Goal: Information Seeking & Learning: Understand process/instructions

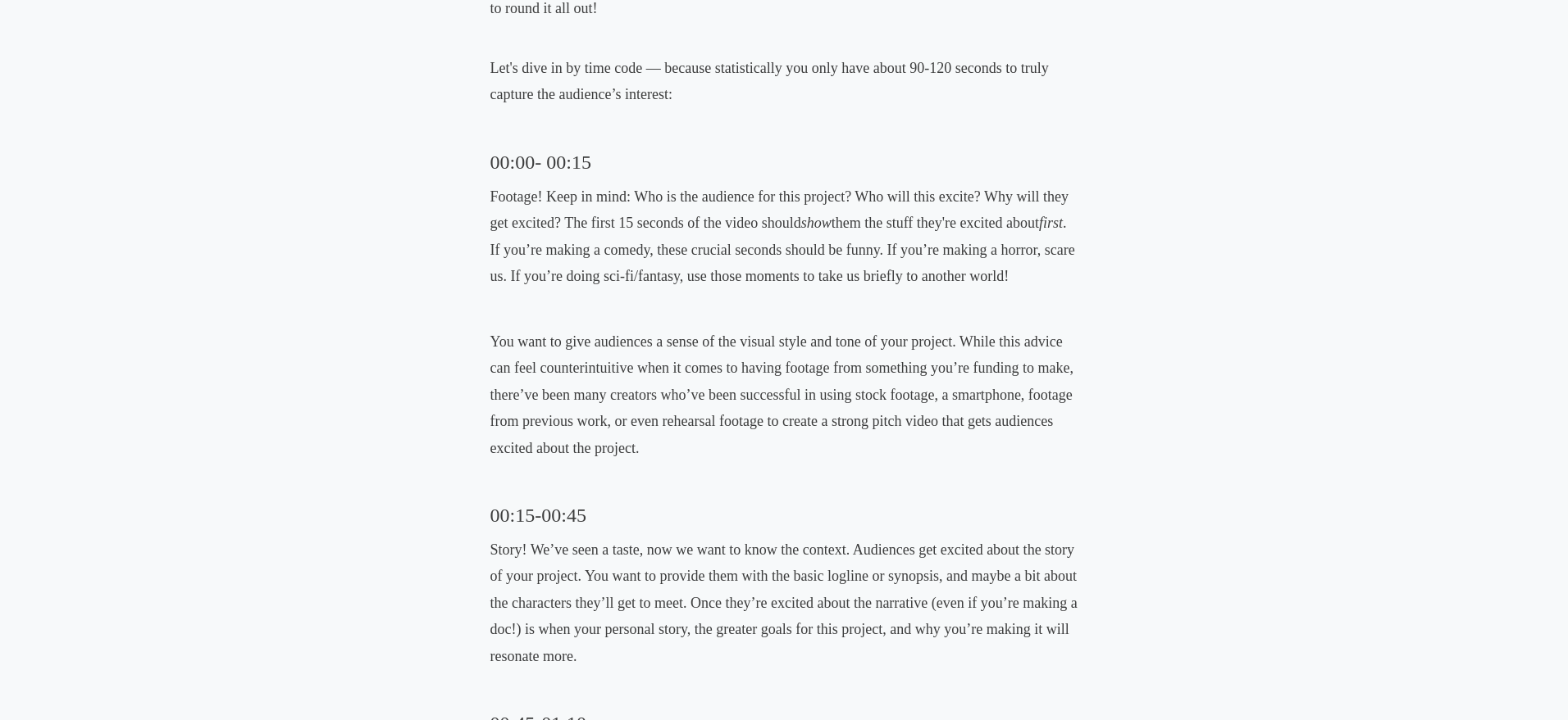
scroll to position [1064, 0]
click at [387, 194] on div "Film Crowdfunding Making a perfect crowdfunding pitch video [DATE] • [PERSON_NA…" at bounding box center [784, 707] width 892 height 2941
click at [469, 145] on div "Film Crowdfunding Making a perfect crowdfunding pitch video [DATE] • [PERSON_NA…" at bounding box center [784, 707] width 892 height 2941
drag, startPoint x: 512, startPoint y: 158, endPoint x: 593, endPoint y: 159, distance: 81.0
click at [593, 159] on div "Film Crowdfunding Making a perfect crowdfunding pitch video [DATE] • [PERSON_NA…" at bounding box center [784, 707] width 892 height 2941
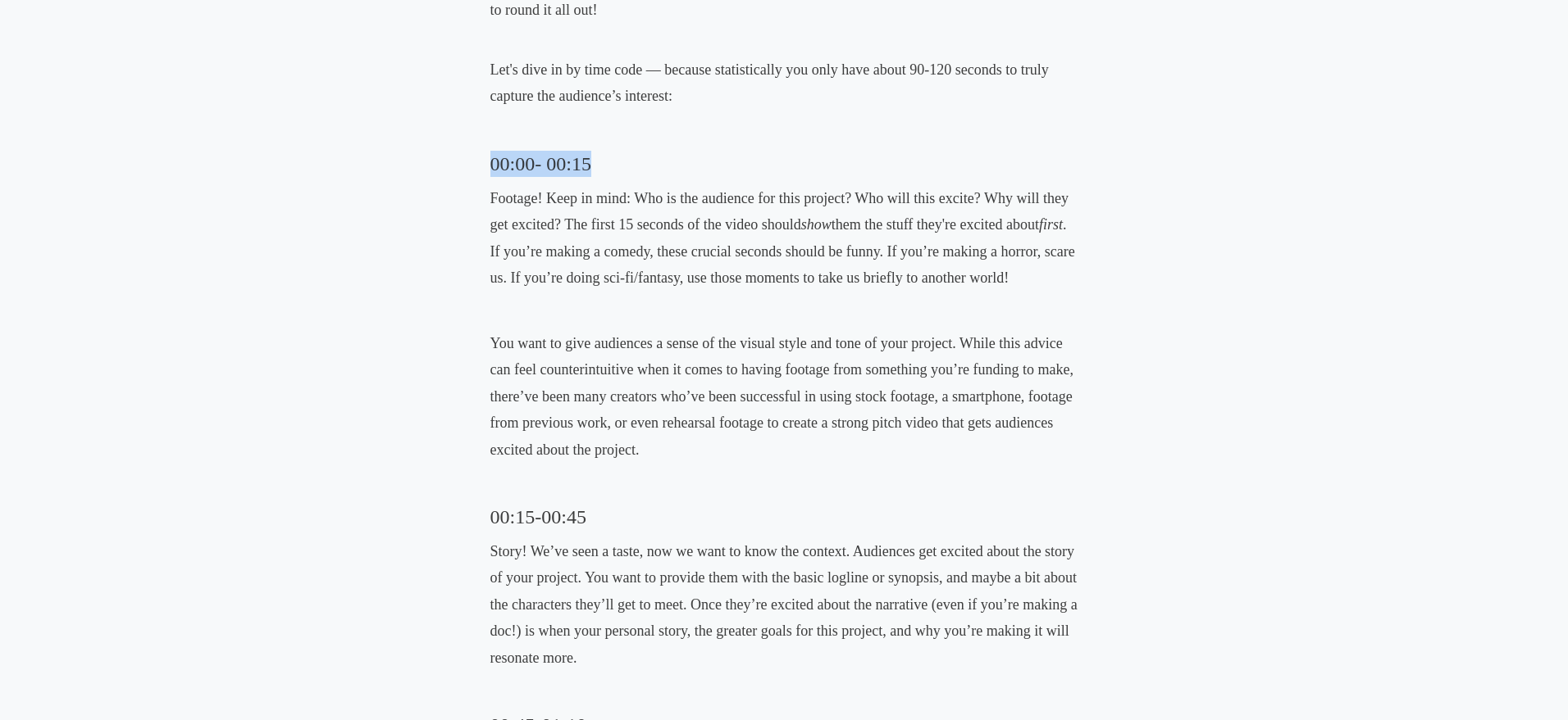
copy h3 "00:00- 00:15"
click at [456, 501] on div "Film Crowdfunding Making a perfect crowdfunding pitch video [DATE] • [PERSON_NA…" at bounding box center [784, 707] width 892 height 2941
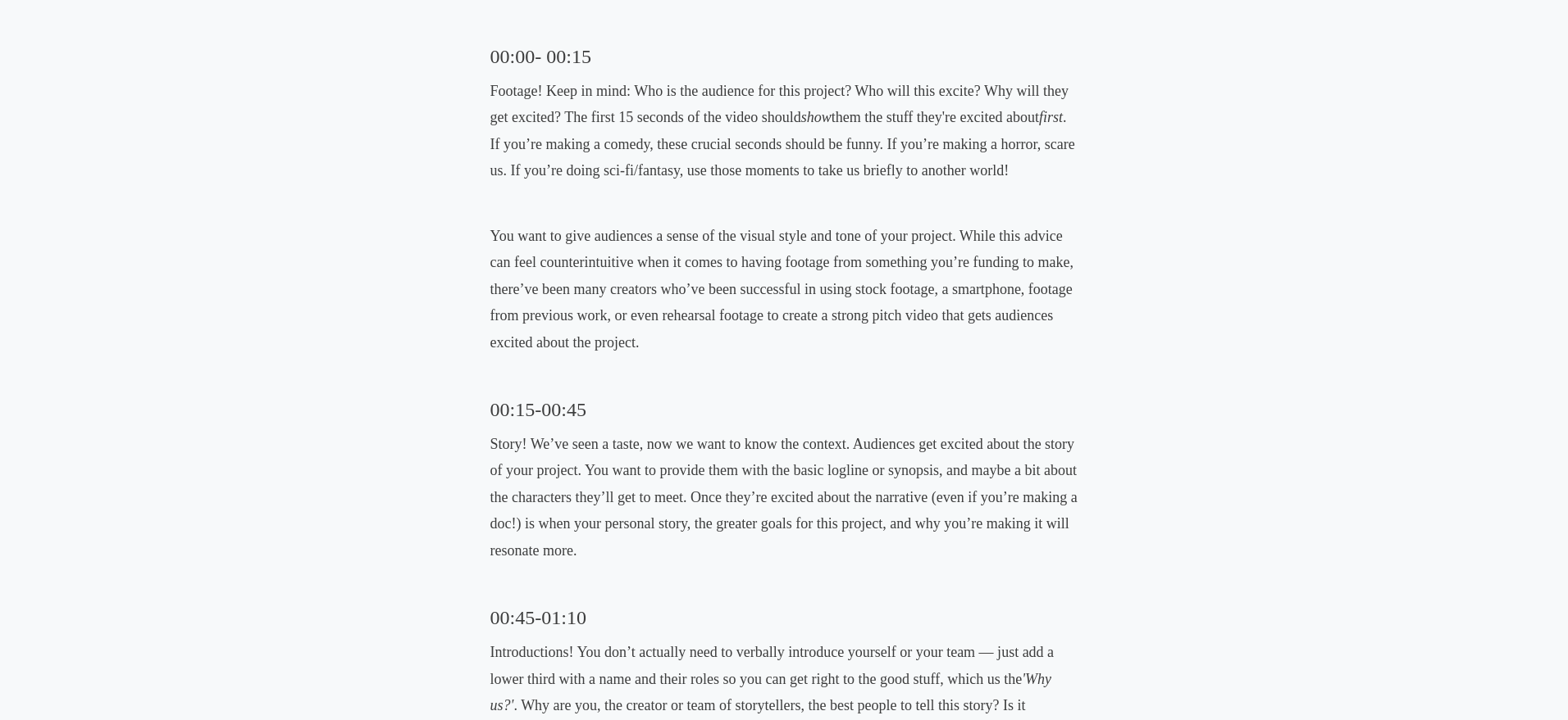
scroll to position [1176, 0]
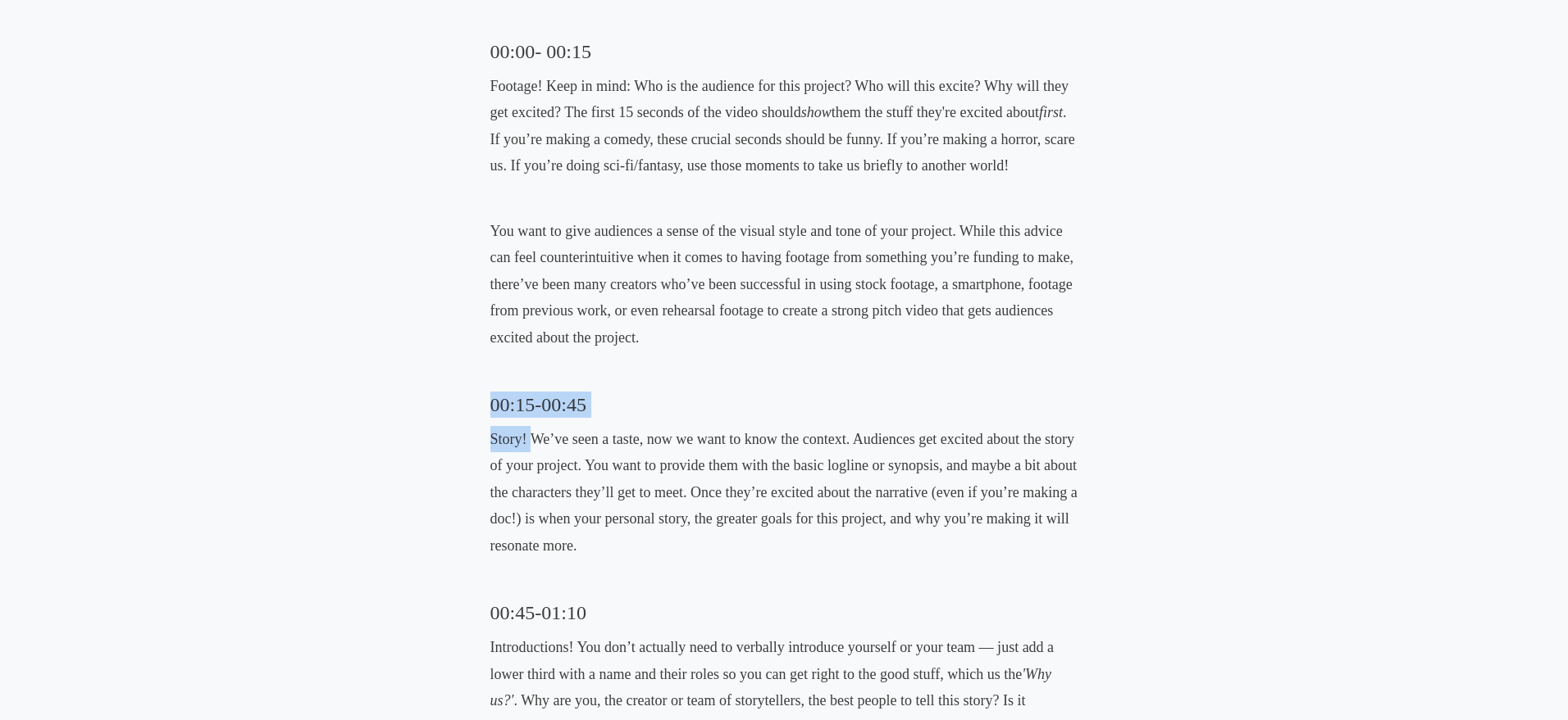
drag, startPoint x: 482, startPoint y: 408, endPoint x: 533, endPoint y: 438, distance: 59.2
click at [533, 438] on div "Film Crowdfunding Making a perfect crowdfunding pitch video [DATE] • [PERSON_NA…" at bounding box center [784, 595] width 892 height 2941
copy div "00:15-00:45 Story!"
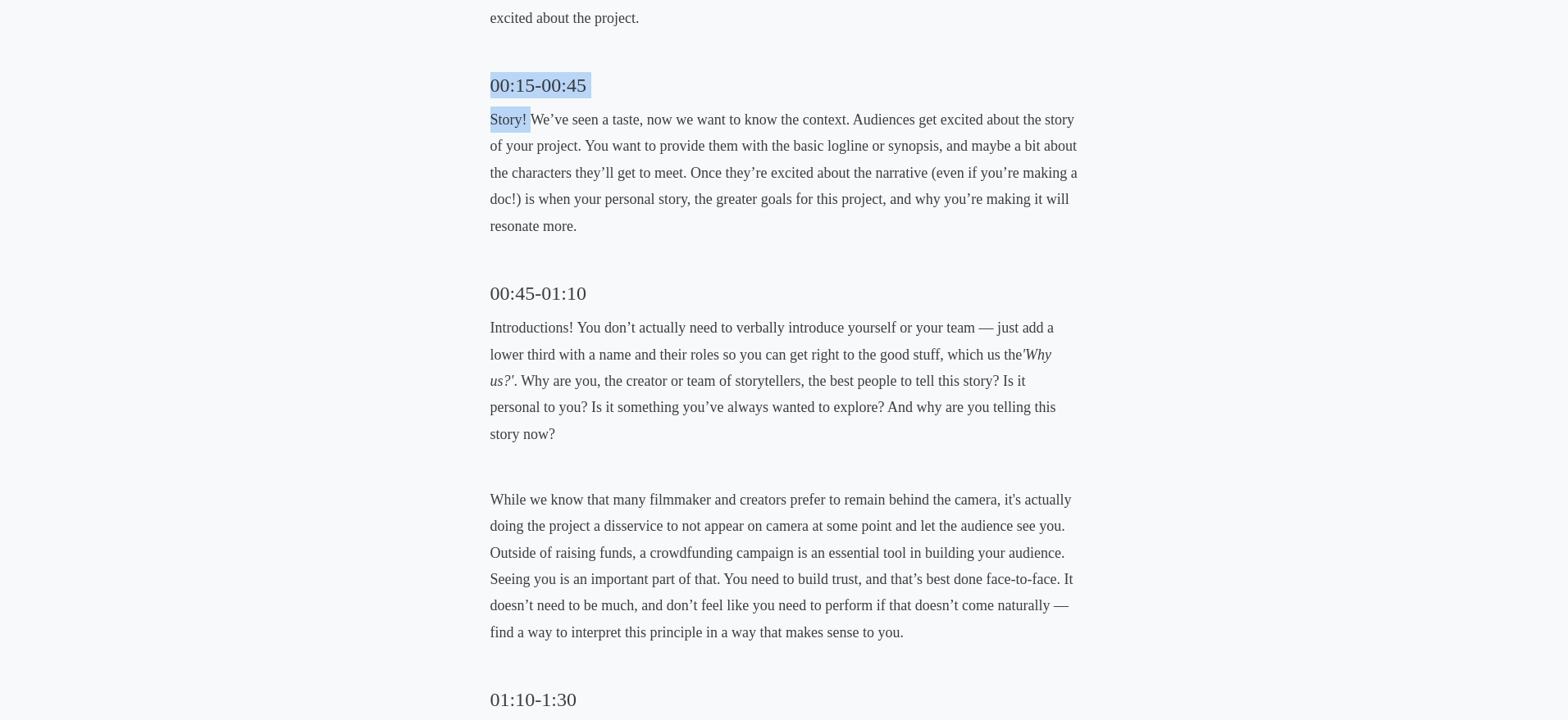
scroll to position [1517, 0]
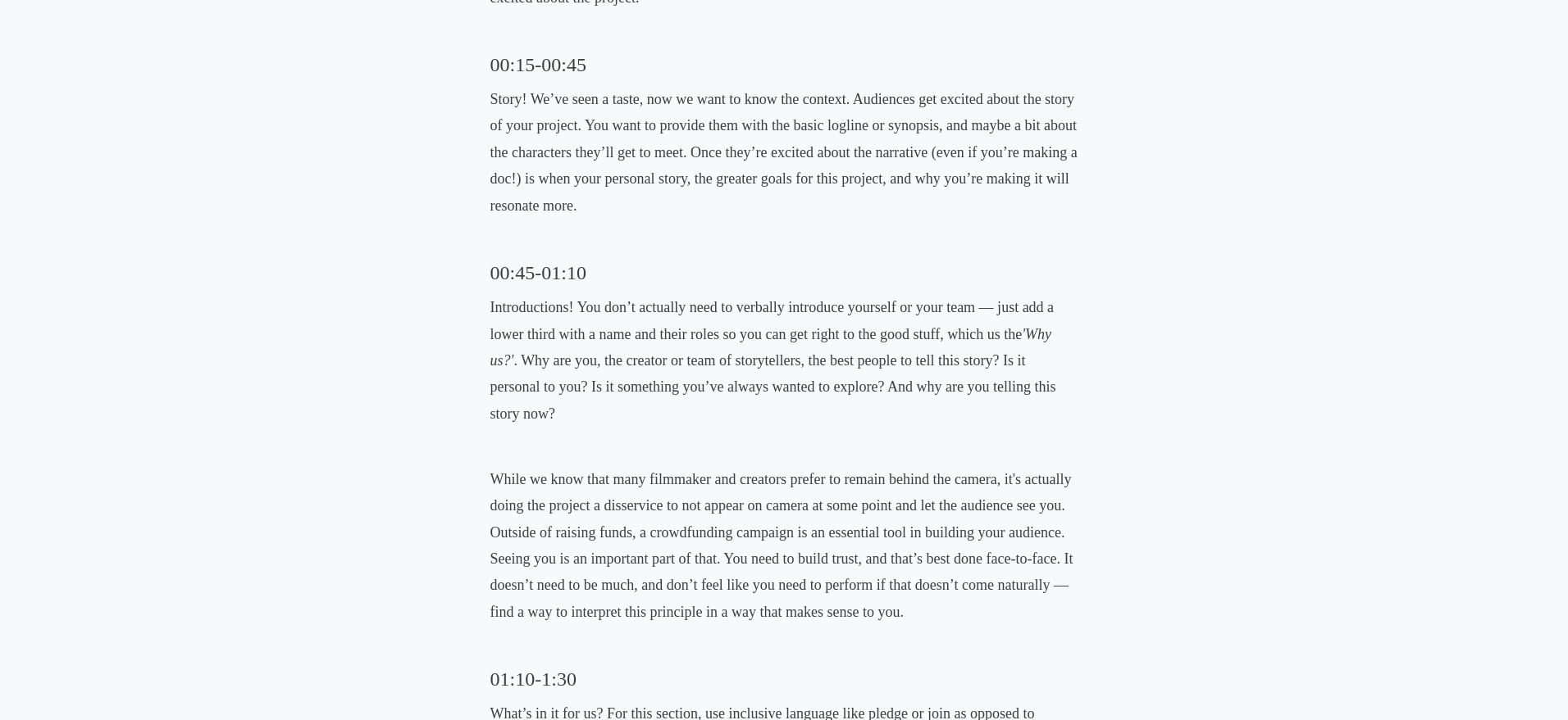
click at [541, 292] on div "If you’re more a watcher than a reader, then definitely check out our video on …" at bounding box center [784, 445] width 588 height 2358
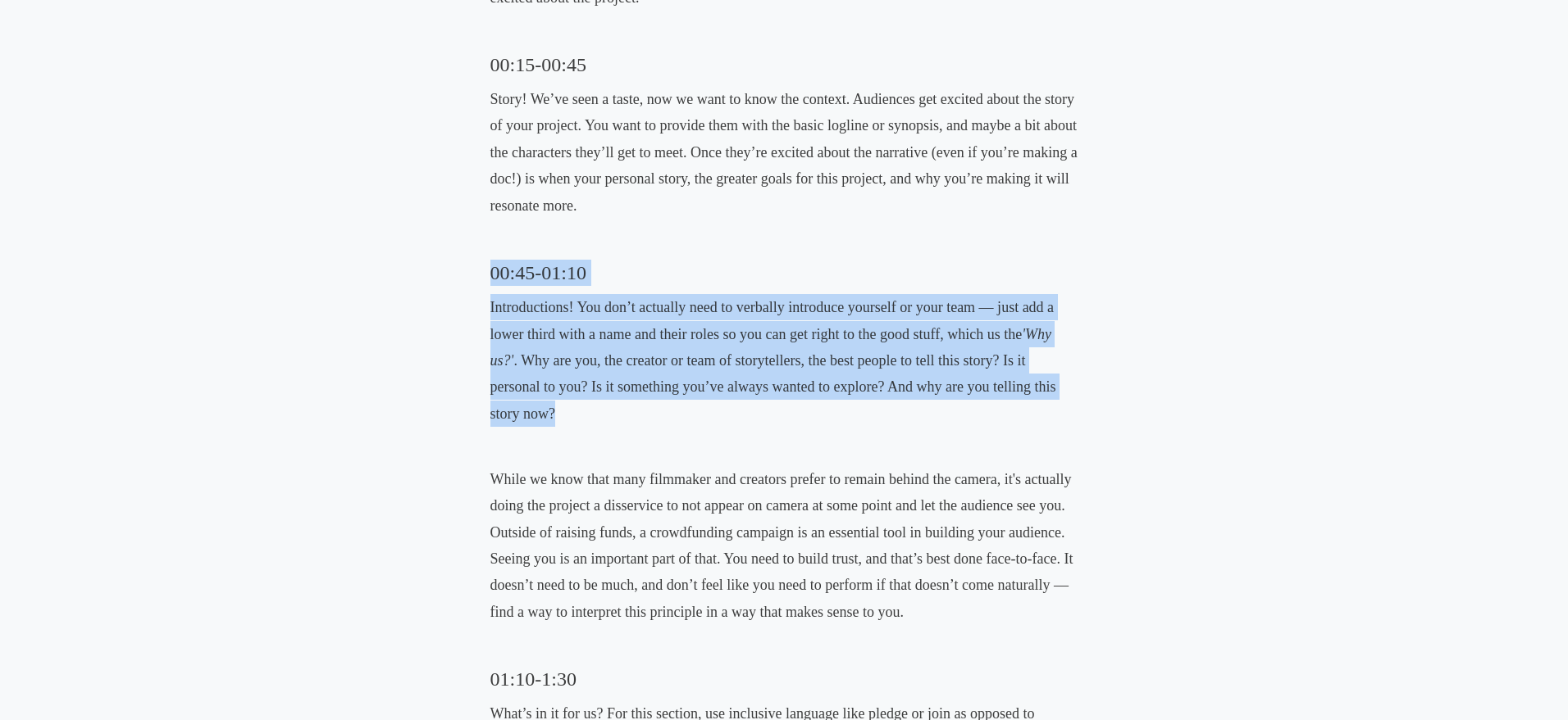
drag, startPoint x: 487, startPoint y: 277, endPoint x: 664, endPoint y: 405, distance: 218.4
click at [664, 405] on div "Film Crowdfunding Making a perfect crowdfunding pitch video [DATE] • [PERSON_NA…" at bounding box center [784, 255] width 892 height 2941
copy div "00:45-01:10 Introductions! You don’t actually need to verbally introduce yourse…"
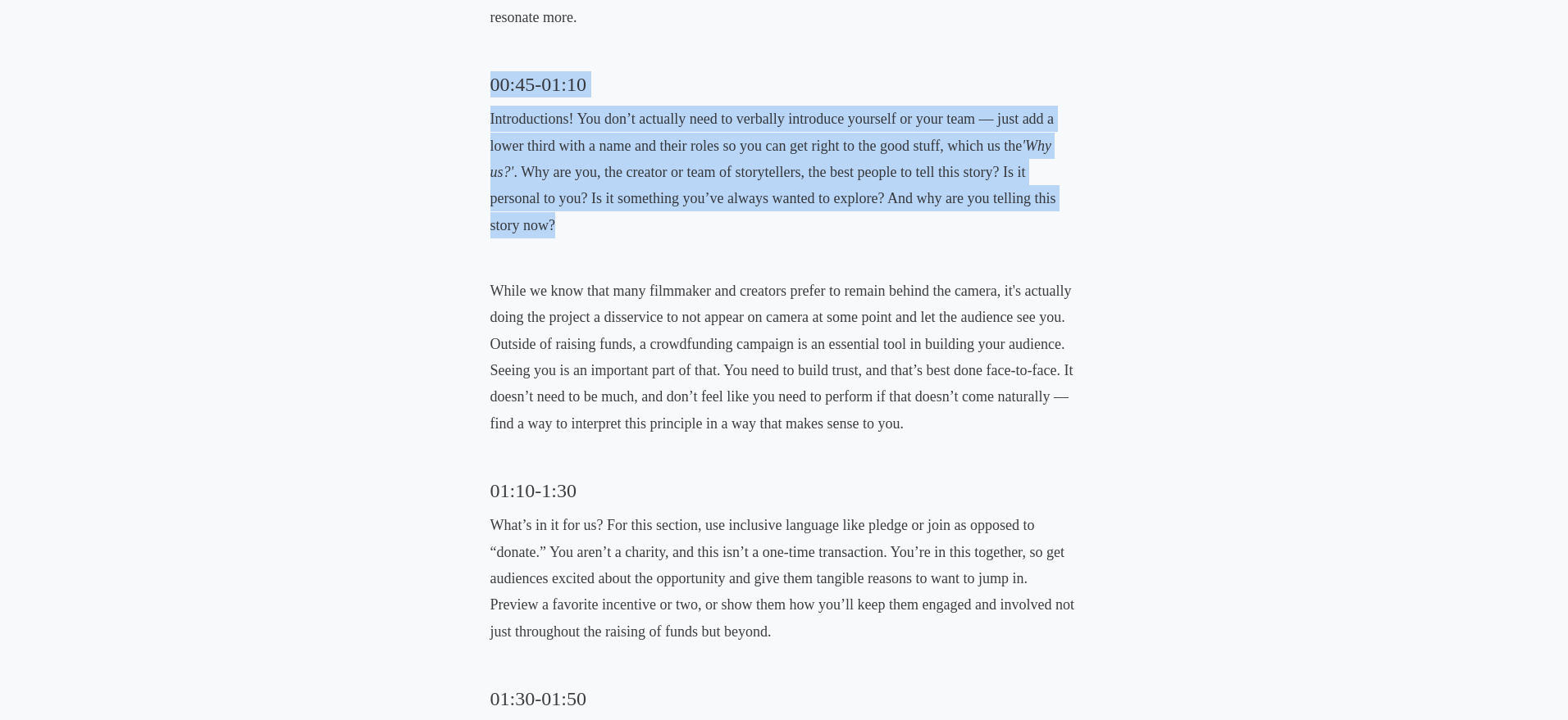
scroll to position [1837, 0]
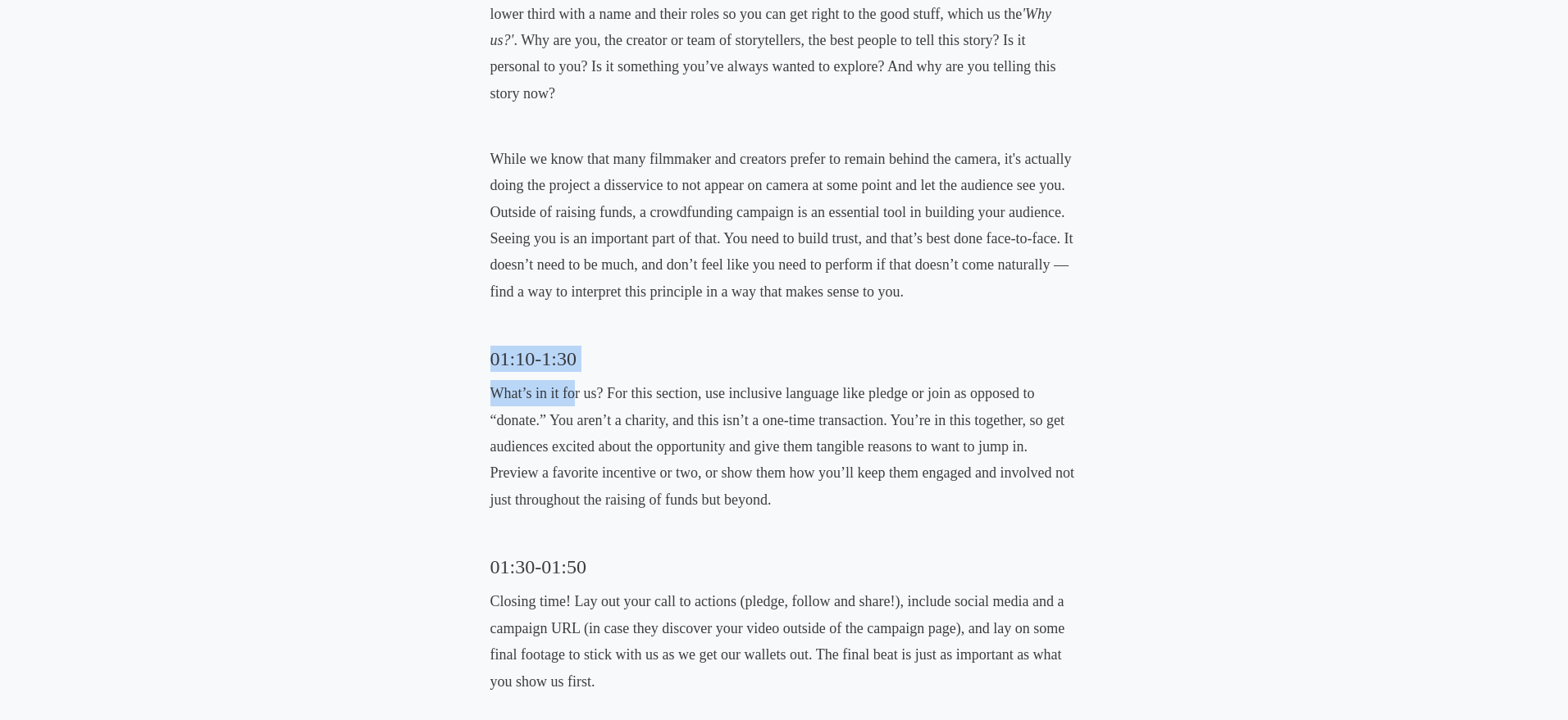
drag, startPoint x: 491, startPoint y: 361, endPoint x: 575, endPoint y: 392, distance: 89.5
click at [575, 392] on div "If you’re more a watcher than a reader, then definitely check out our video on …" at bounding box center [784, 125] width 588 height 2358
click at [575, 392] on p "What’s in it for us? For this section, use inclusive language like pledge or jo…" at bounding box center [784, 446] width 588 height 133
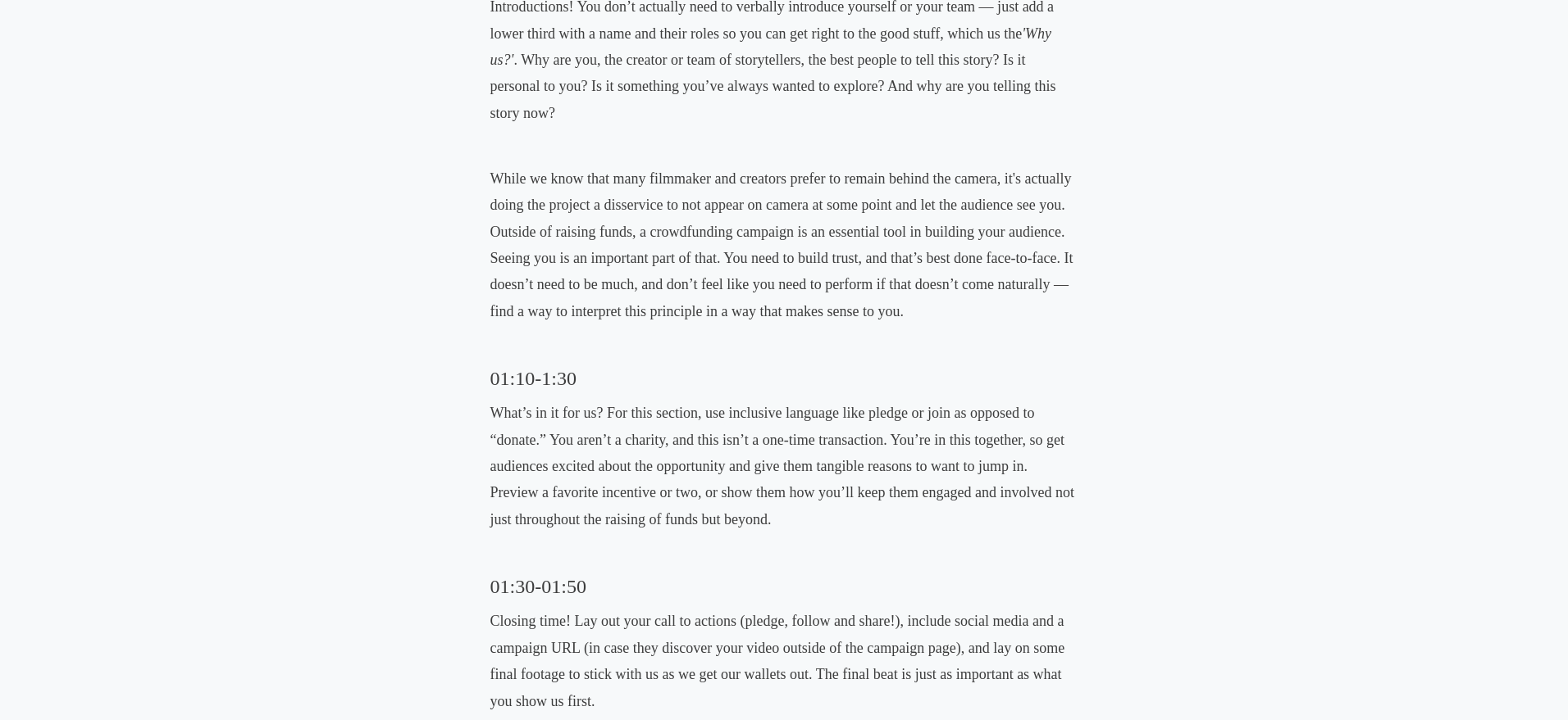
scroll to position [1842, 0]
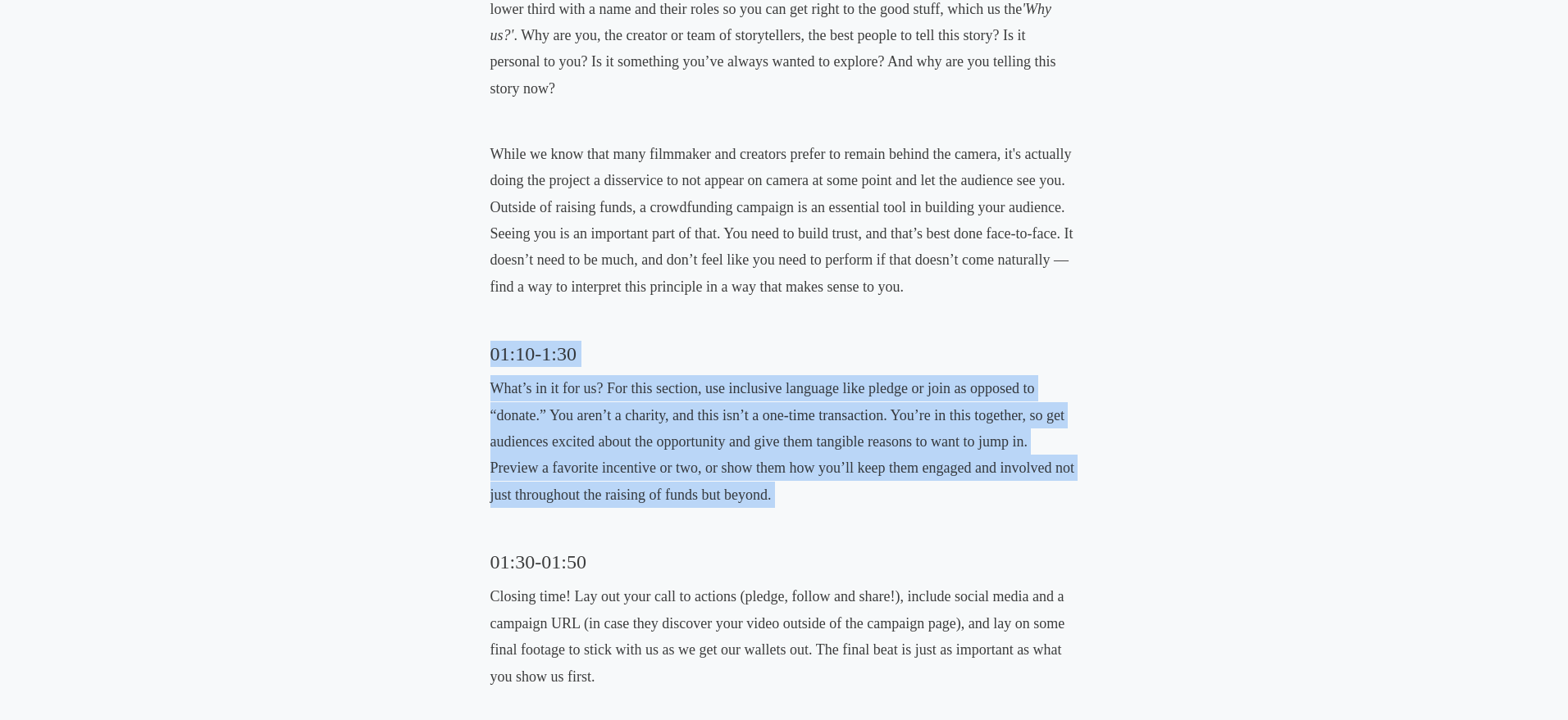
drag, startPoint x: 486, startPoint y: 356, endPoint x: 793, endPoint y: 501, distance: 339.5
copy div "01:10-1:30 What’s in it for us? For this section, use inclusive language like p…"
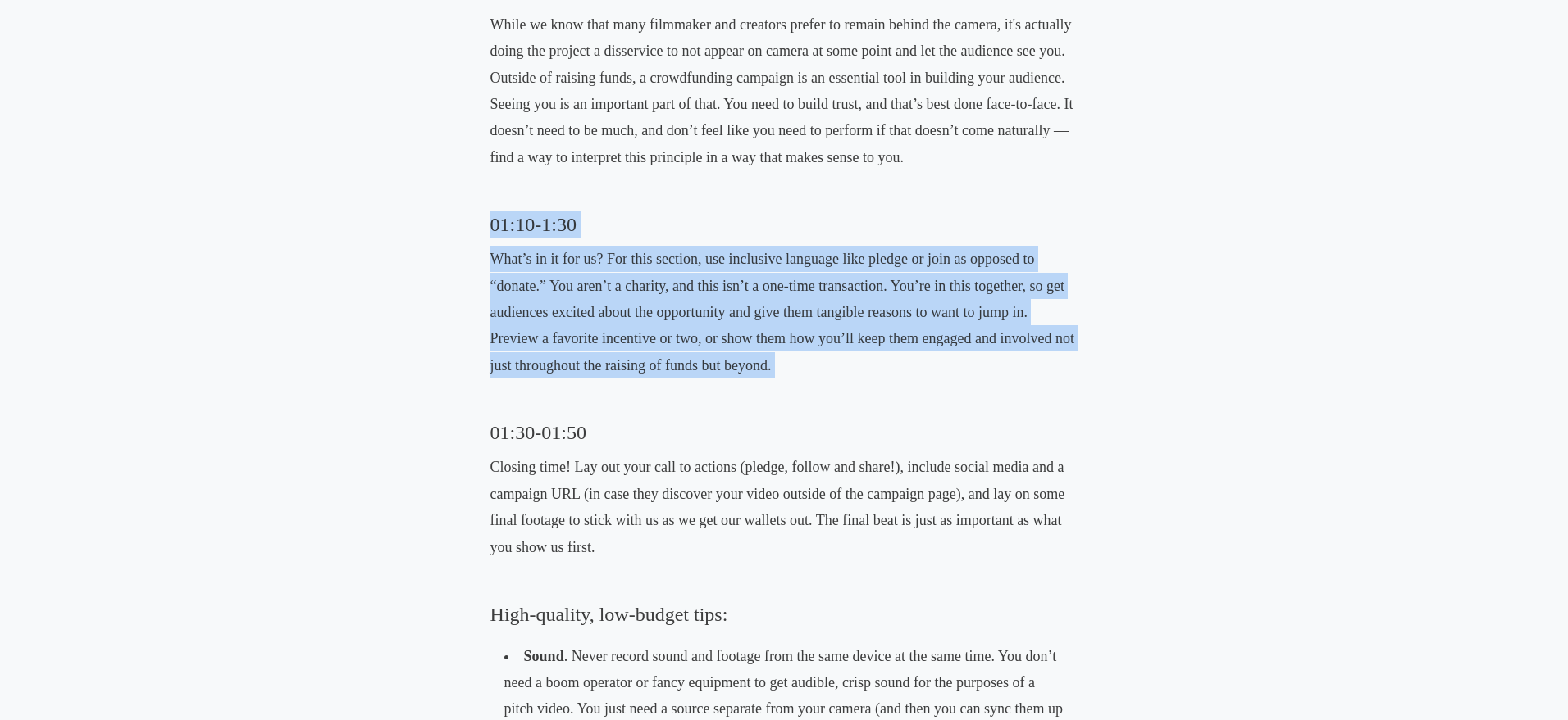
scroll to position [2078, 0]
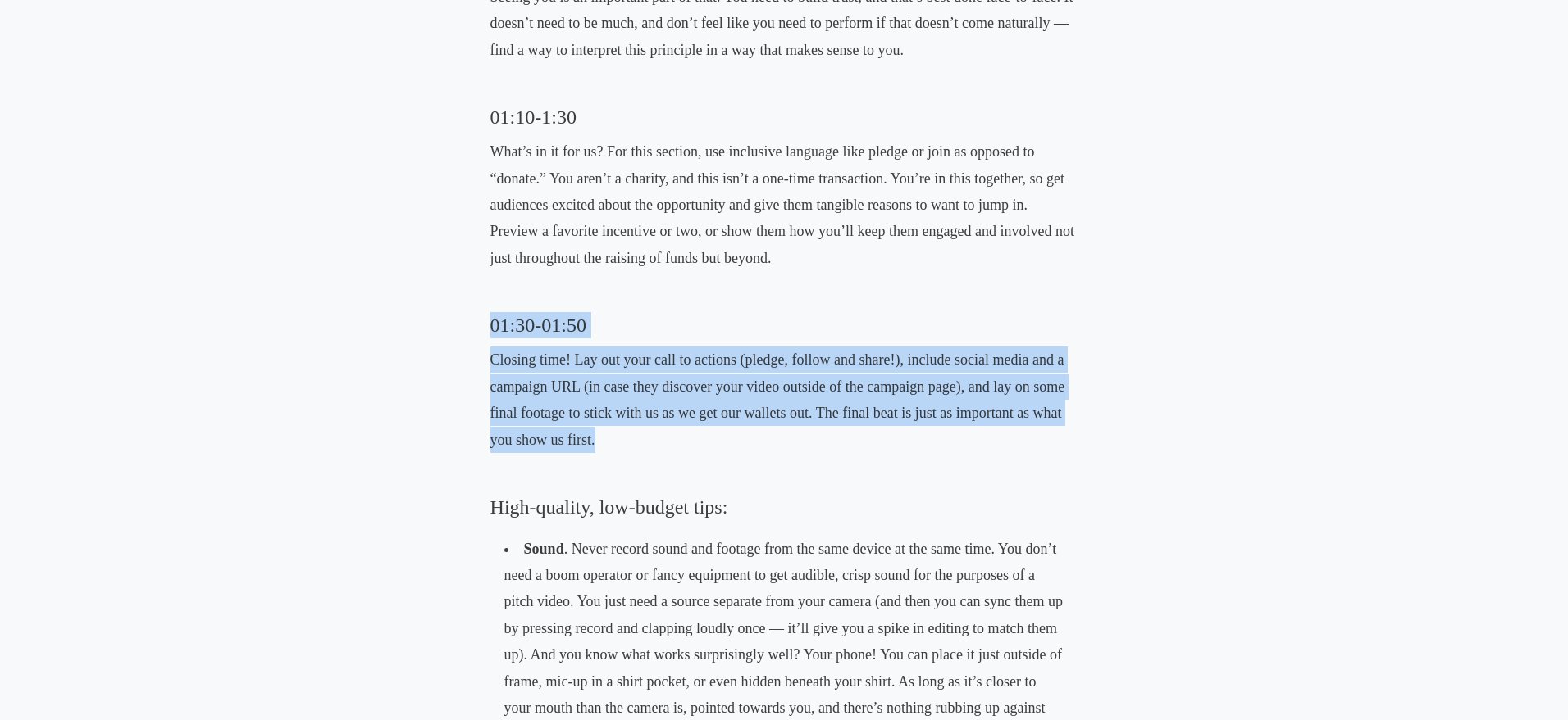
drag, startPoint x: 460, startPoint y: 327, endPoint x: 699, endPoint y: 439, distance: 263.9
copy div "01:30-01:50 Closing time! Lay out your call to actions (pledge, follow and shar…"
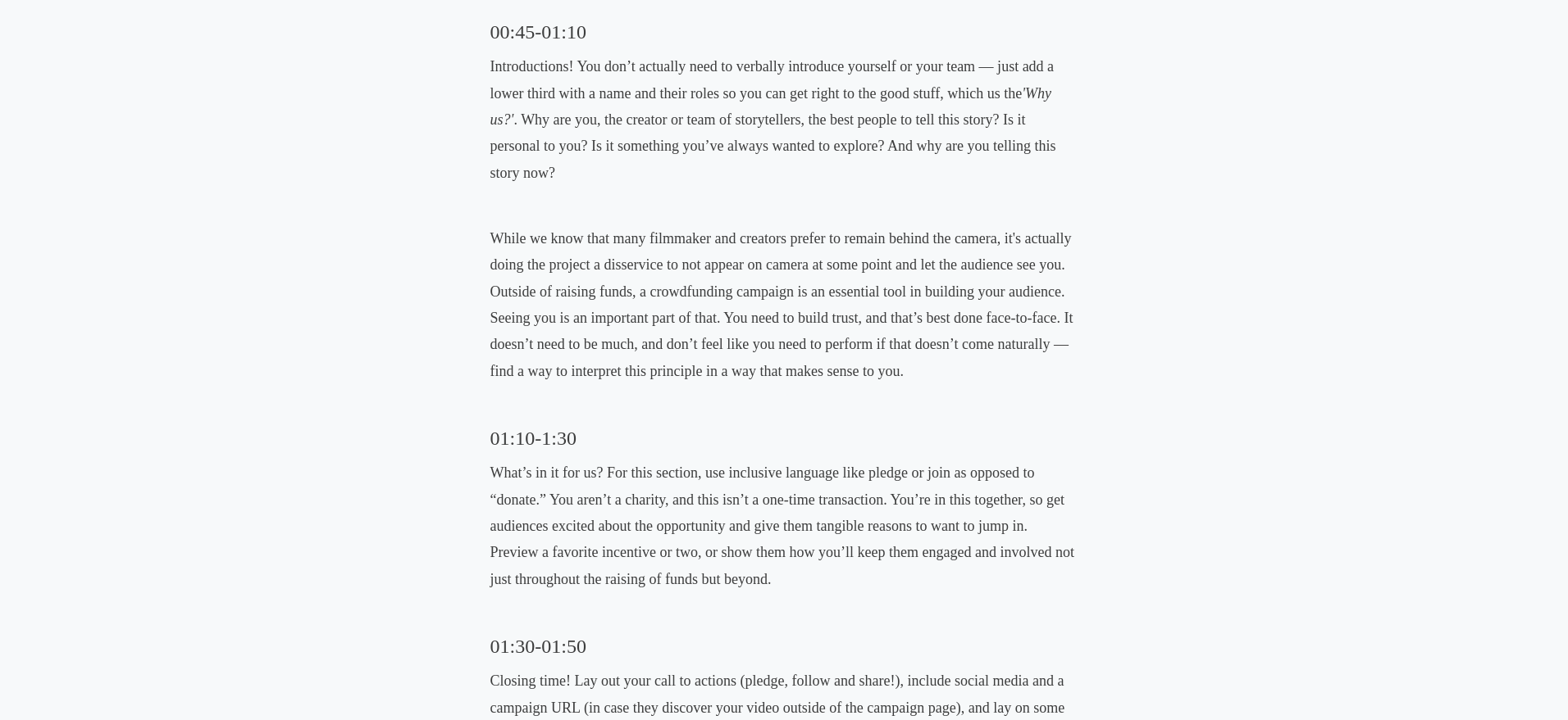
scroll to position [1527, 0]
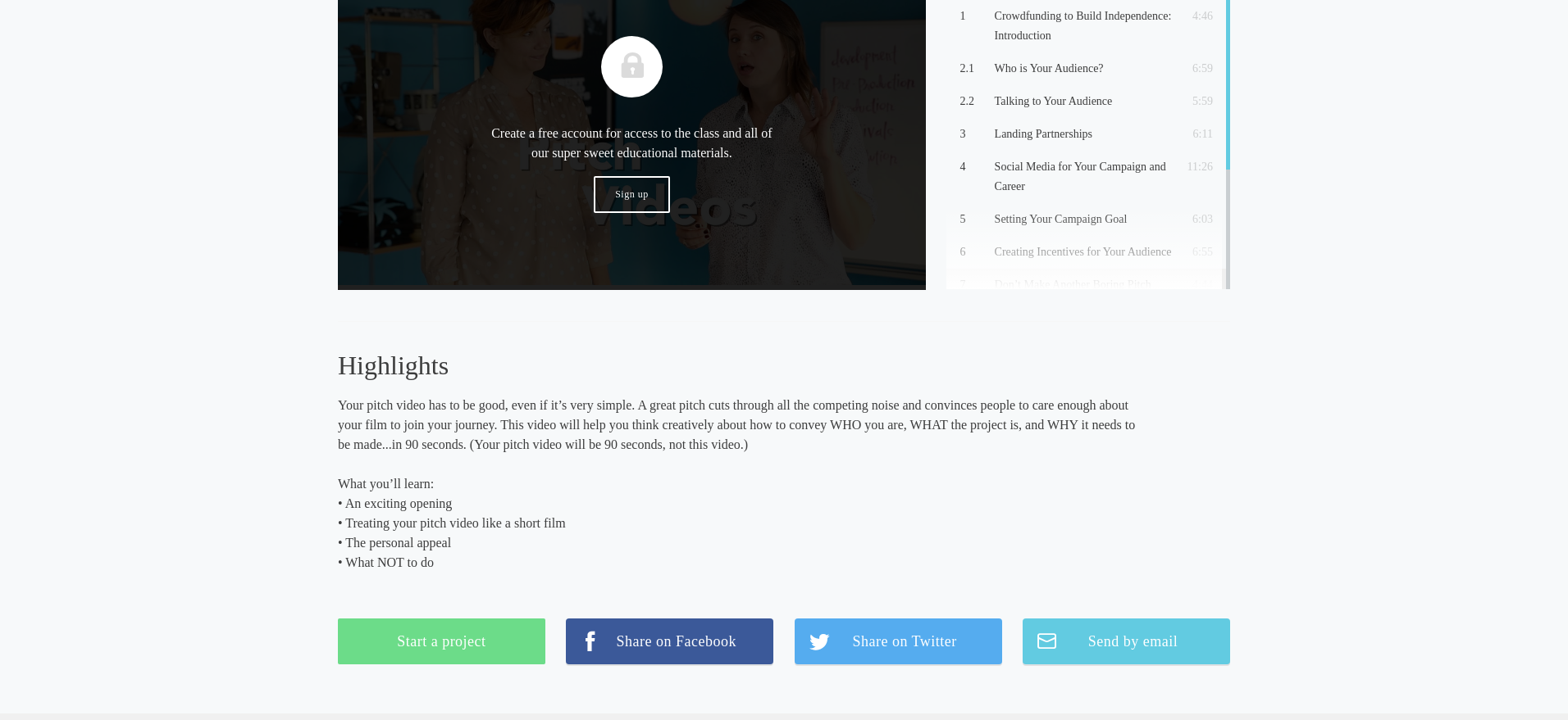
scroll to position [591, 0]
